Goal: Information Seeking & Learning: Understand process/instructions

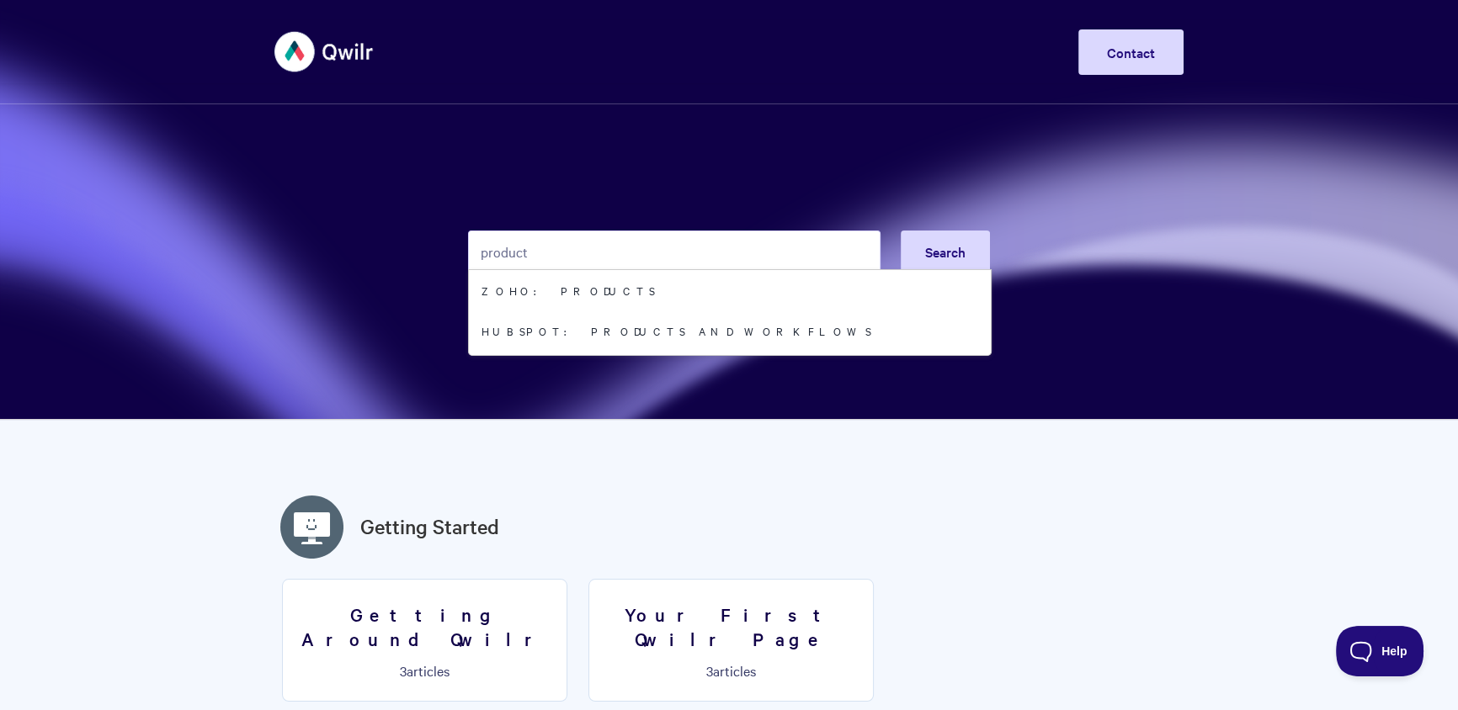
type input "product"
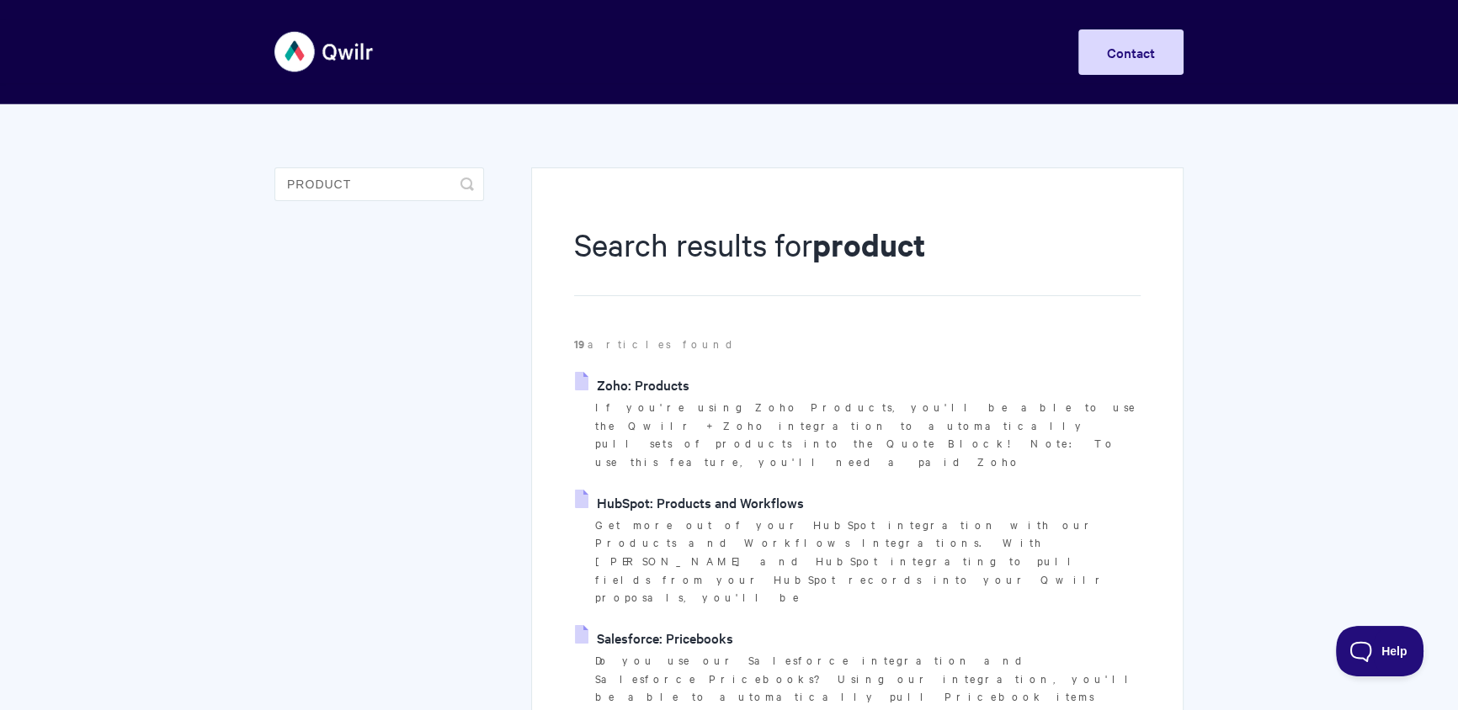
click at [769, 490] on link "HubSpot: Products and Workflows" at bounding box center [689, 502] width 229 height 25
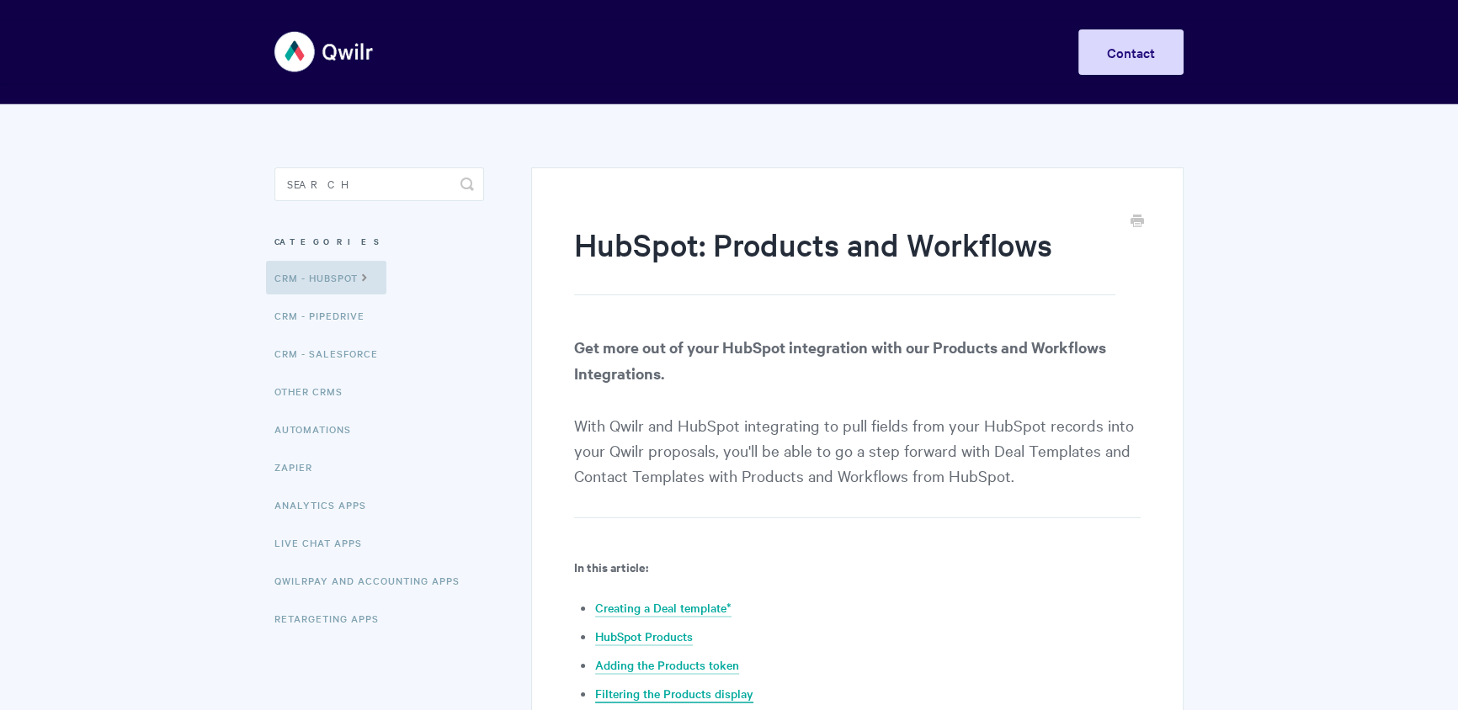
scroll to position [167, 0]
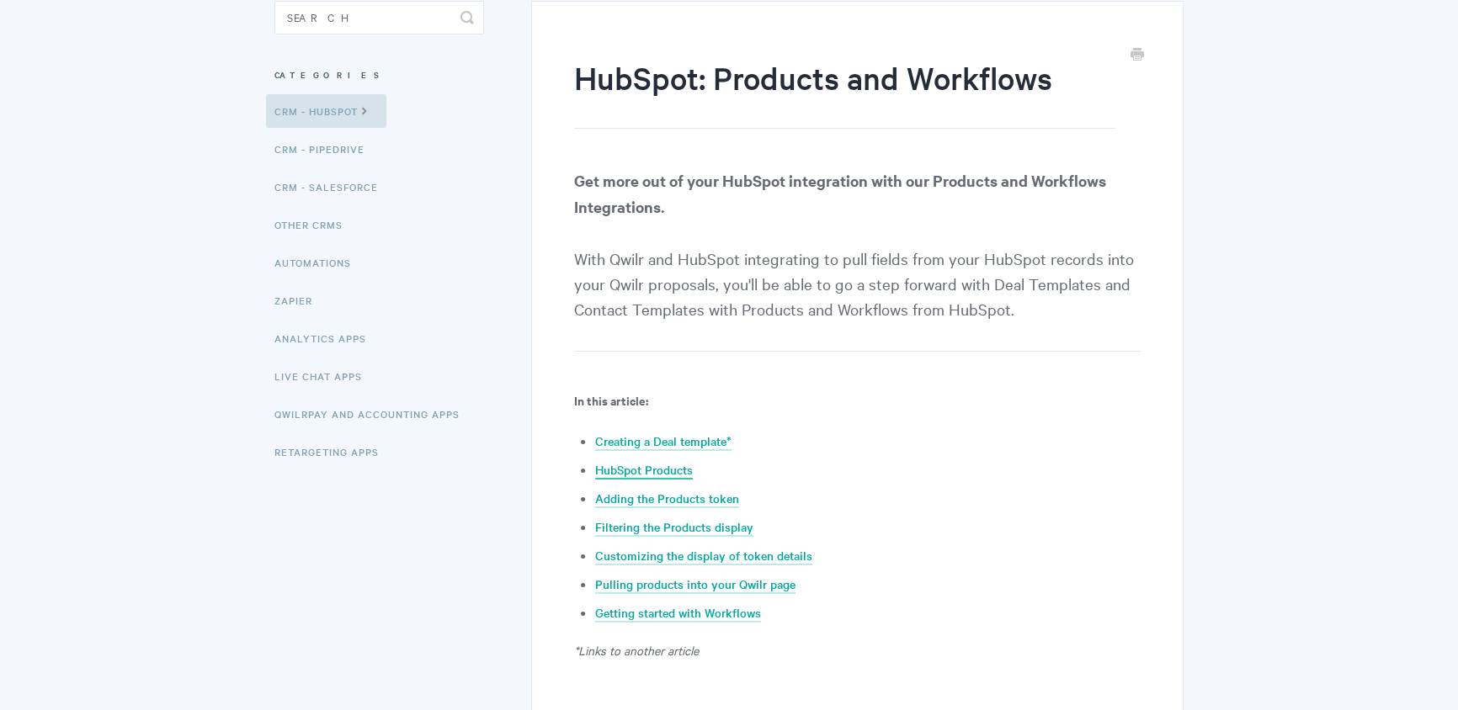
click at [652, 469] on link "HubSpot Products" at bounding box center [644, 470] width 98 height 19
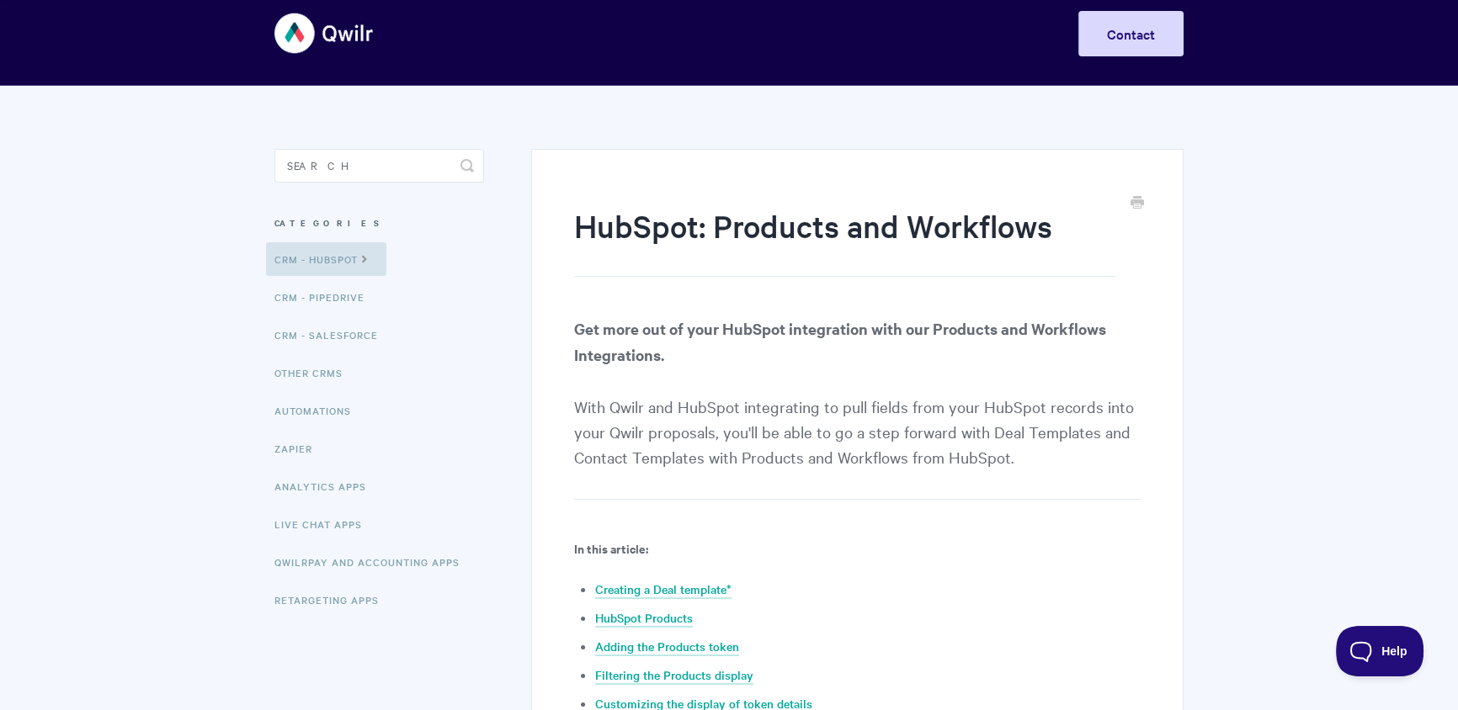
click at [653, 636] on li "Adding the Products token" at bounding box center [867, 646] width 545 height 20
click at [653, 638] on link "Adding the Products token" at bounding box center [667, 647] width 144 height 19
